Goal: Register for event/course

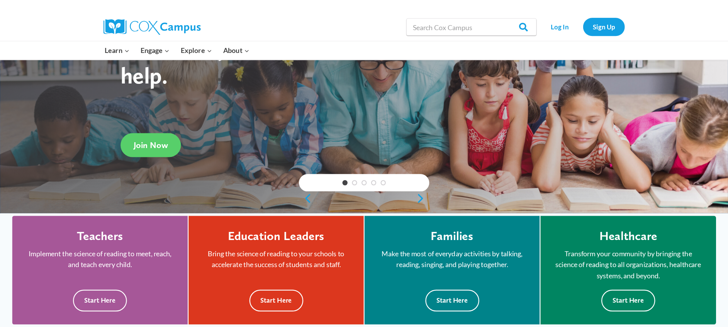
scroll to position [82, 0]
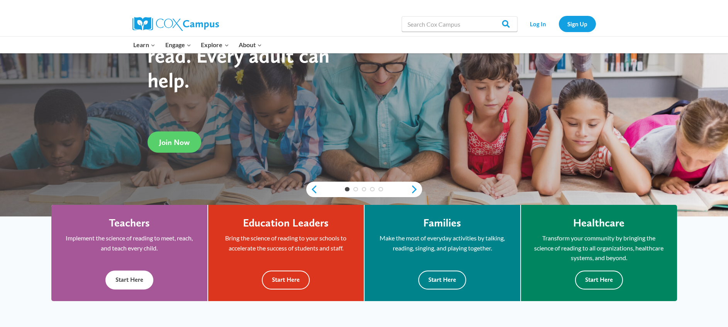
click at [140, 217] on button "Start Here" at bounding box center [129, 279] width 48 height 19
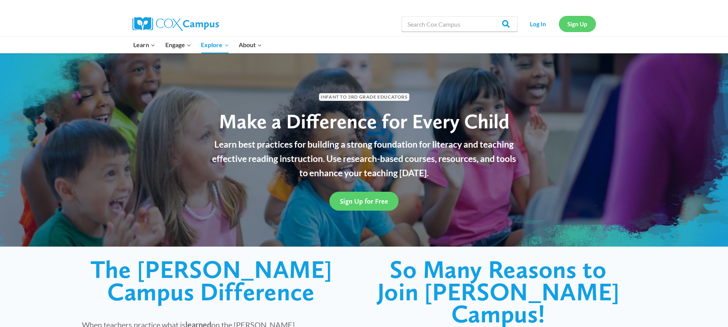
click at [571, 24] on link "Sign Up" at bounding box center [577, 24] width 37 height 16
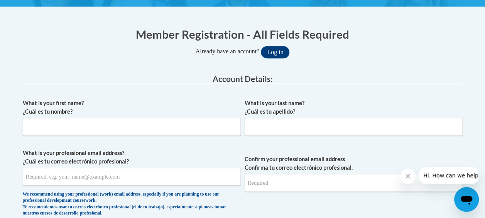
scroll to position [139, 0]
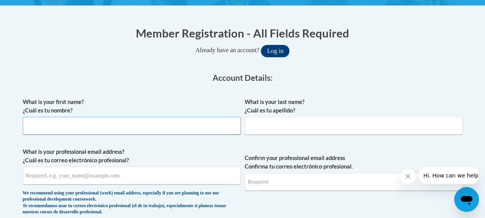
click at [159, 129] on input "What is your first name? ¿Cuál es tu nombre?" at bounding box center [132, 126] width 218 height 18
type input "Eboni"
type input "Canty-Williams"
type input "ewilliams@kippatl.org"
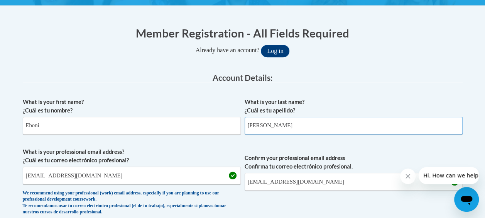
click at [264, 122] on input "Canty-Williams" at bounding box center [354, 126] width 218 height 18
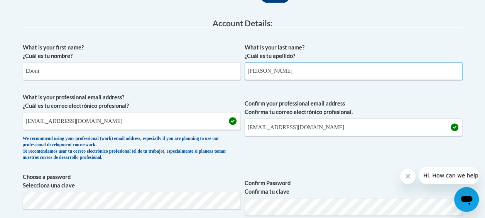
scroll to position [307, 0]
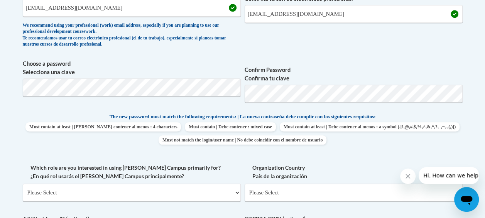
type input "Williams"
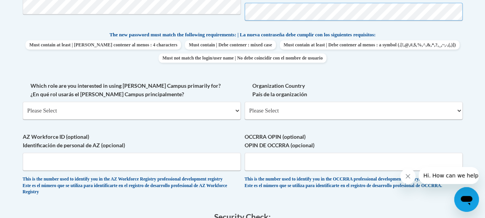
scroll to position [391, 0]
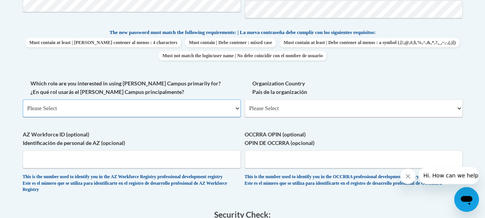
click at [117, 107] on select "Please Select College/University | Colegio/Universidad Community/Nonprofit Part…" at bounding box center [132, 108] width 218 height 18
select select "fbf2d438-af2f-41f8-98f1-81c410e29de3"
click at [23, 99] on select "Please Select College/University | Colegio/Universidad Community/Nonprofit Part…" at bounding box center [132, 108] width 218 height 18
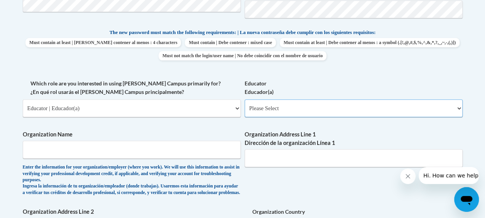
click at [290, 114] on select "Please Select Early Learning/Daycare Teacher/Family Home Care Provider | Maestr…" at bounding box center [354, 108] width 218 height 18
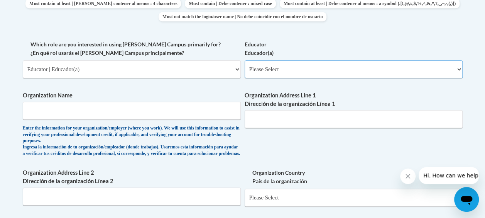
scroll to position [432, 0]
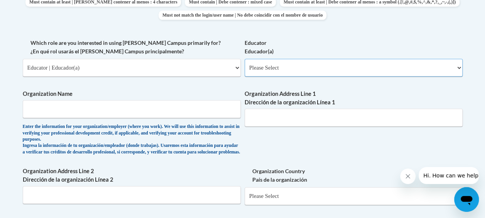
click at [297, 76] on select "Please Select Early Learning/Daycare Teacher/Family Home Care Provider | Maestr…" at bounding box center [354, 68] width 218 height 18
select select "8e40623d-54d0-45cd-9f92-5df65cd3f8cf"
click at [245, 59] on select "Please Select Early Learning/Daycare Teacher/Family Home Care Provider | Maestr…" at bounding box center [354, 68] width 218 height 18
click at [195, 105] on input "Organization Name" at bounding box center [132, 109] width 218 height 18
type input "KIPP Atlanta"
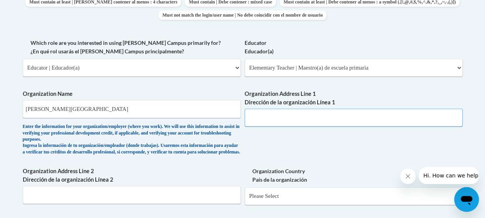
click at [305, 122] on input "Organization Address Line 1 Dirección de la organización Línea 1" at bounding box center [354, 118] width 218 height 18
type input "1444 Lucile Ave"
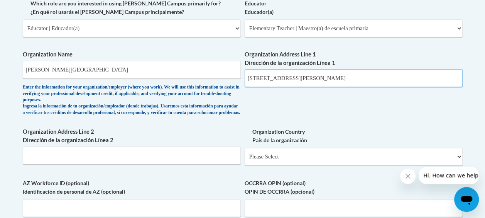
scroll to position [480, 0]
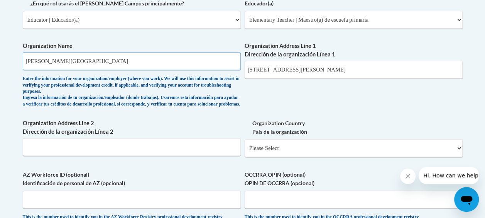
click at [62, 59] on input "KIPP Atlanta" at bounding box center [132, 61] width 218 height 18
type input "KIPP STRIVE Academy"
click at [78, 151] on input "Organization Address Line 2 Dirección de la organización Línea 2" at bounding box center [132, 147] width 218 height 18
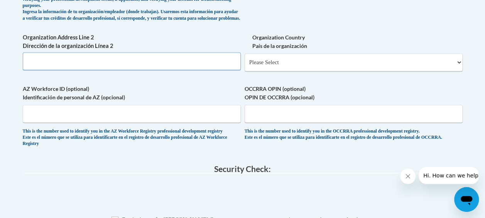
scroll to position [566, 0]
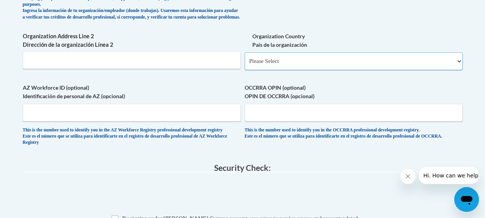
click at [291, 66] on select "Please Select United States | Estados Unidos Outside of the United States | Fue…" at bounding box center [354, 61] width 218 height 18
select select "ad49bcad-a171-4b2e-b99c-48b446064914"
click at [245, 58] on select "Please Select United States | Estados Unidos Outside of the United States | Fue…" at bounding box center [354, 61] width 218 height 18
select select
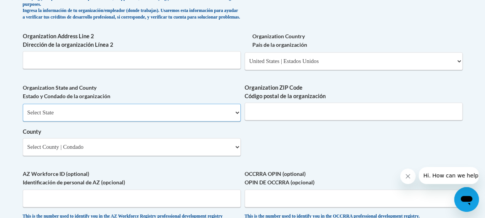
click at [162, 121] on select "Select State Alabama Alaska Arizona Arkansas California Colorado Connecticut De…" at bounding box center [132, 112] width 218 height 18
select select "Georgia"
click at [23, 109] on select "Select State Alabama Alaska Arizona Arkansas California Colorado Connecticut De…" at bounding box center [132, 112] width 218 height 18
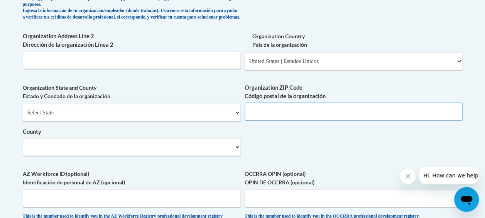
click at [314, 114] on input "Organization ZIP Code Código postal de la organización" at bounding box center [354, 111] width 218 height 18
type input "30310"
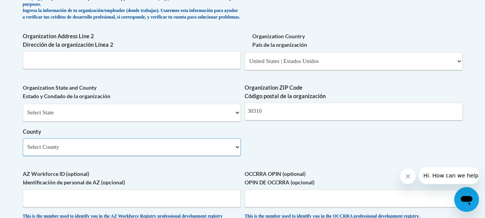
click at [188, 156] on select "Select County Appling Atkinson Bacon Baker Baldwin Banks Barrow Bartow Ben Hill…" at bounding box center [132, 147] width 218 height 18
select select "Fulton"
click at [23, 144] on select "Select County Appling Atkinson Bacon Baker Baldwin Banks Barrow Bartow Ben Hill…" at bounding box center [132, 147] width 218 height 18
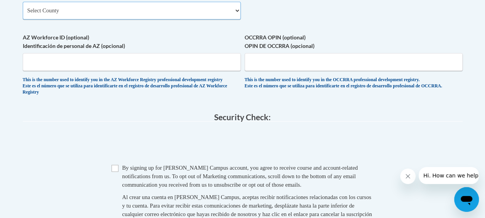
scroll to position [703, 0]
click at [115, 171] on input "Checkbox" at bounding box center [115, 167] width 7 height 7
checkbox input "true"
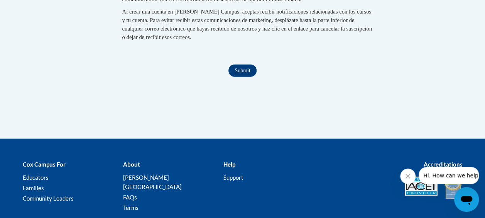
scroll to position [897, 0]
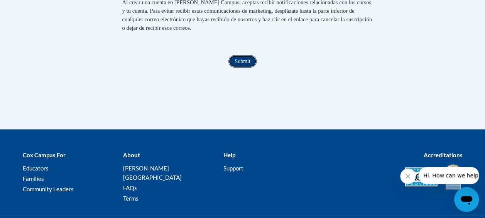
click at [250, 68] on input "Submit" at bounding box center [243, 61] width 28 height 12
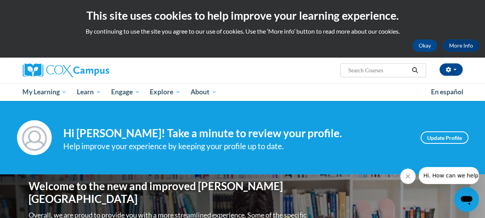
click at [363, 67] on input "Search..." at bounding box center [379, 70] width 62 height 9
type input "reading fluency"
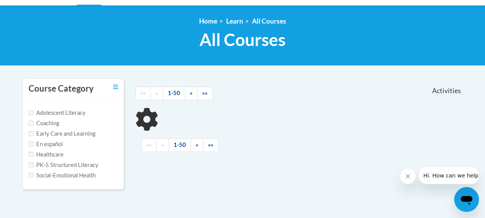
scroll to position [96, 0]
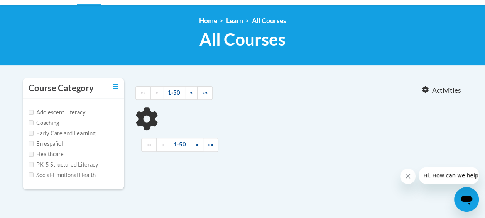
type input "reading fluency"
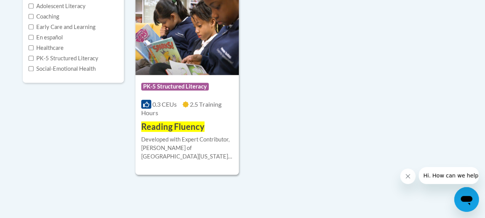
scroll to position [209, 0]
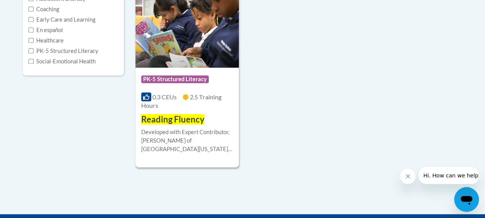
click at [194, 51] on img at bounding box center [187, 28] width 103 height 79
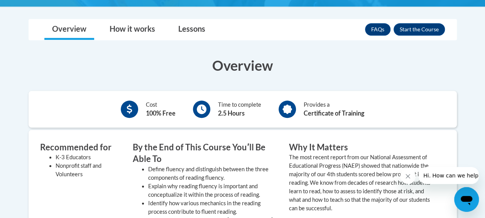
scroll to position [220, 0]
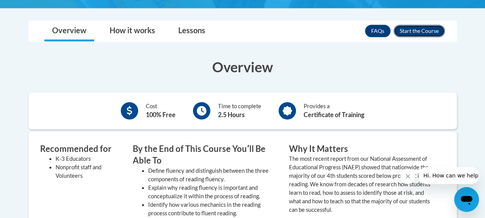
click at [414, 27] on button "Enroll" at bounding box center [419, 31] width 51 height 12
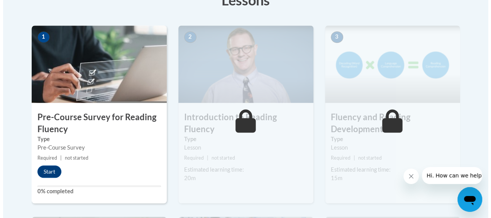
scroll to position [233, 0]
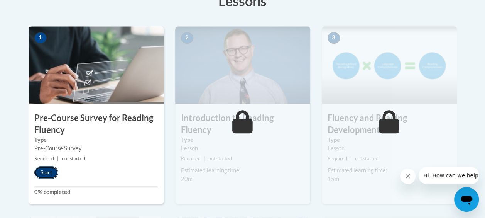
click at [51, 172] on button "Start" at bounding box center [46, 172] width 24 height 12
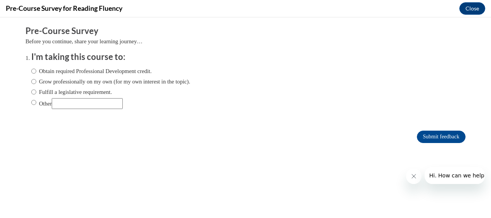
scroll to position [0, 0]
click at [31, 81] on input "Grow professionally on my own (for my own interest in the topic)." at bounding box center [33, 81] width 5 height 8
radio input "true"
click at [425, 135] on input "Submit feedback" at bounding box center [441, 137] width 49 height 12
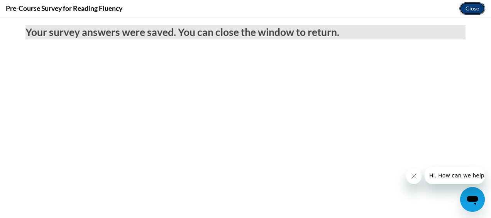
click at [468, 7] on button "Close" at bounding box center [473, 8] width 26 height 12
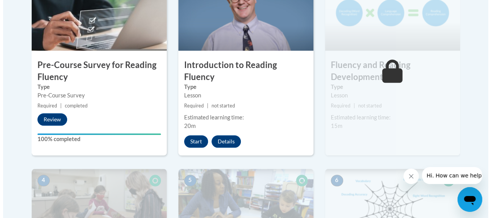
scroll to position [285, 0]
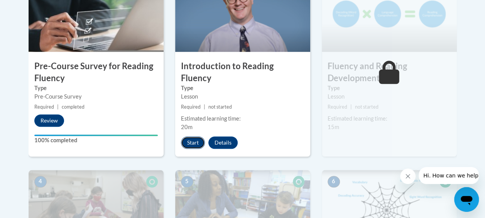
click at [195, 136] on button "Start" at bounding box center [193, 142] width 24 height 12
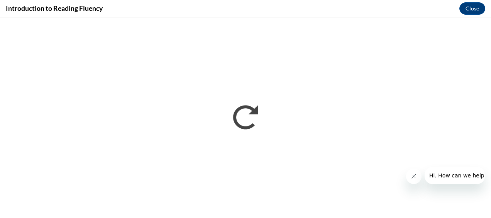
scroll to position [0, 0]
